Goal: Task Accomplishment & Management: Manage account settings

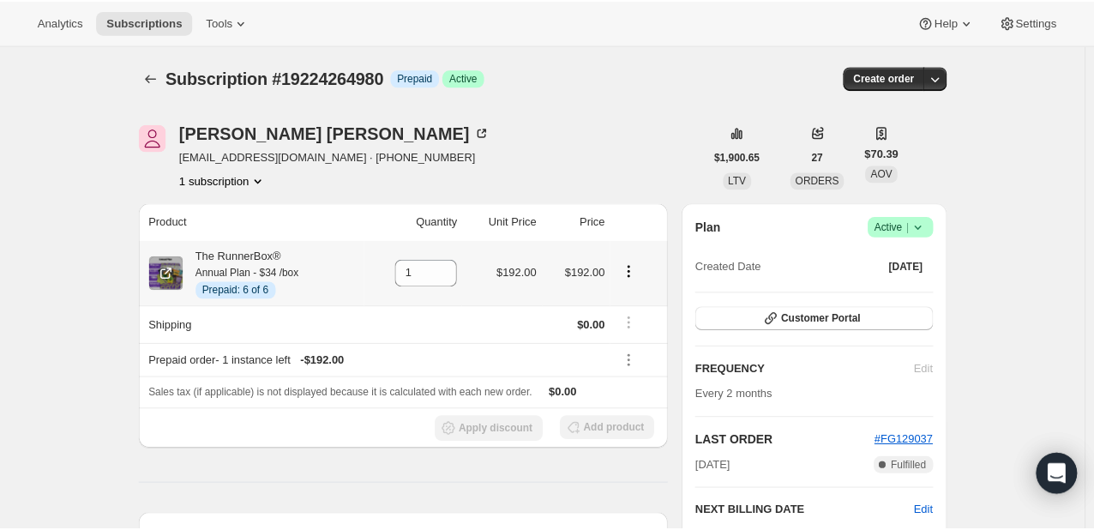
scroll to position [40, 0]
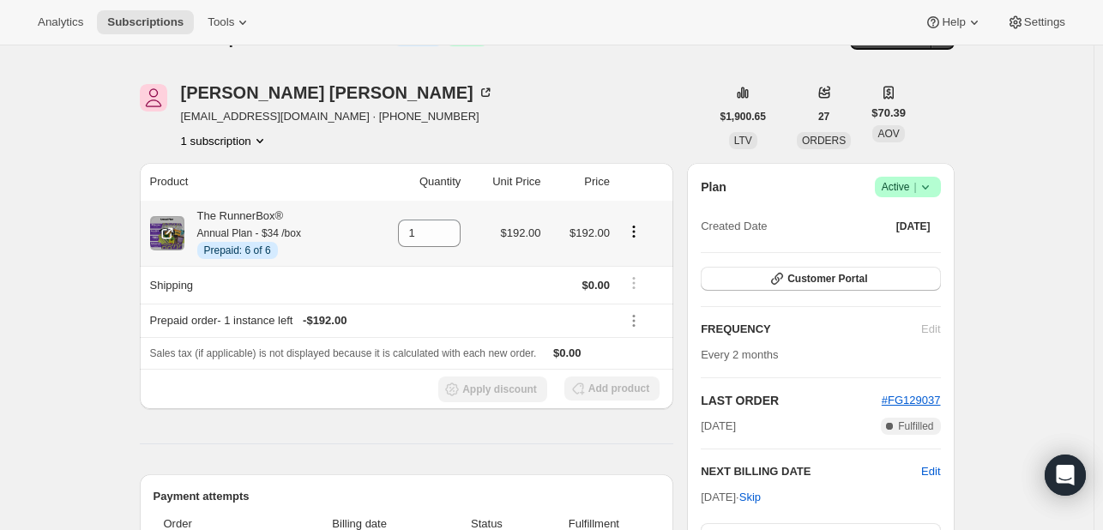
click at [635, 237] on icon "Product actions" at bounding box center [633, 236] width 3 height 3
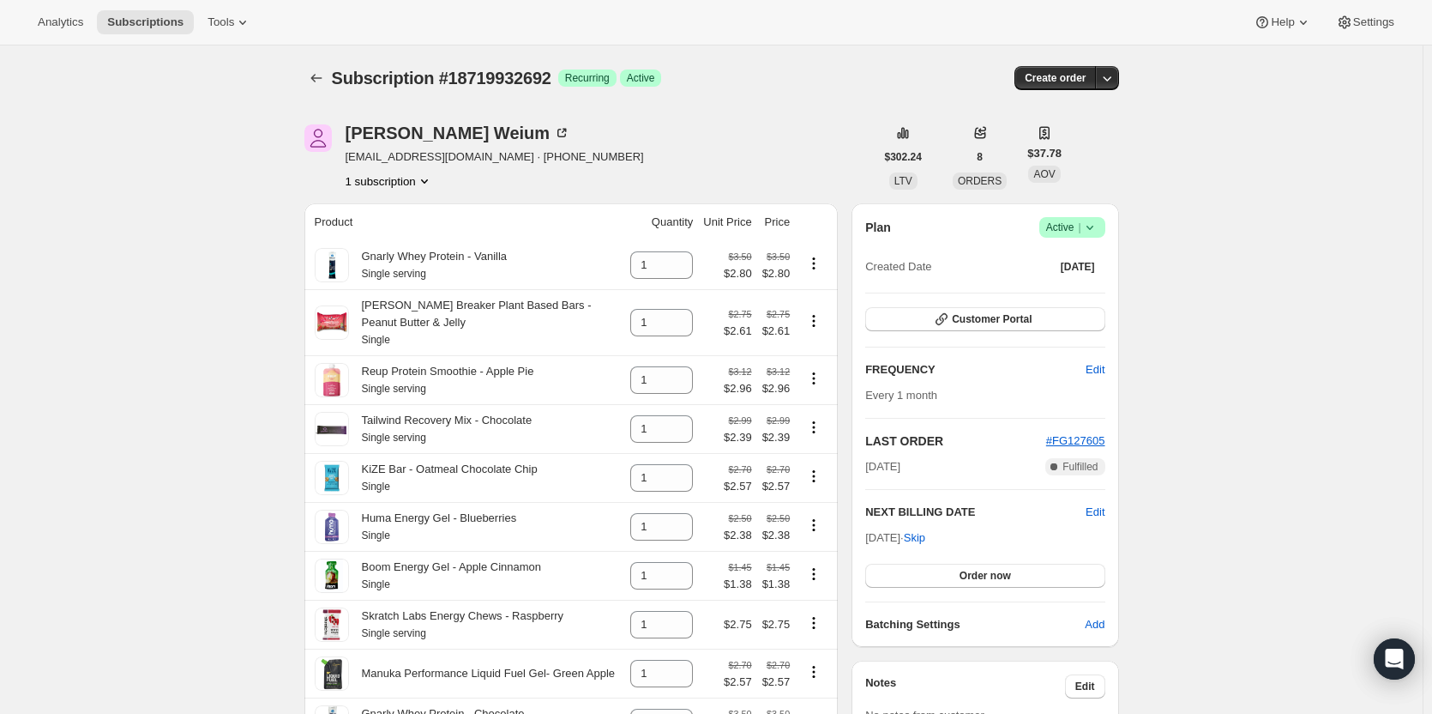
click at [1105, 225] on span "Success Active |" at bounding box center [1072, 227] width 66 height 21
click at [1069, 269] on span "Pause subscription" at bounding box center [1077, 261] width 97 height 17
